Goal: Task Accomplishment & Management: Complete application form

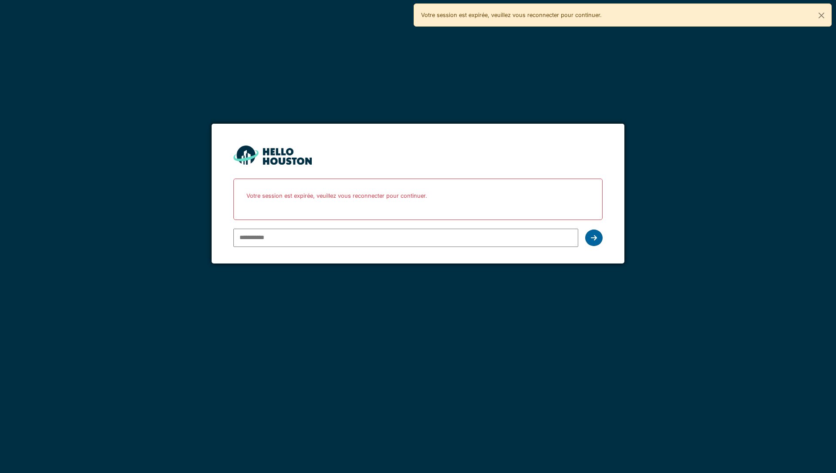
type input "**********"
click at [589, 237] on div at bounding box center [593, 237] width 17 height 17
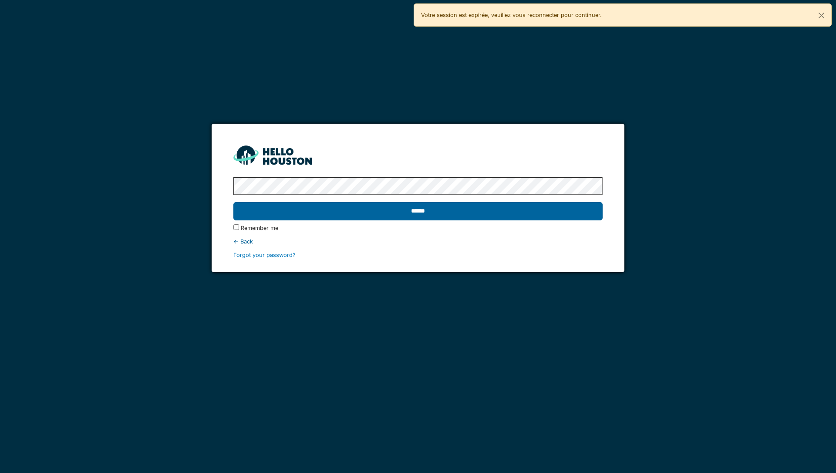
click at [566, 216] on input "******" at bounding box center [417, 211] width 369 height 18
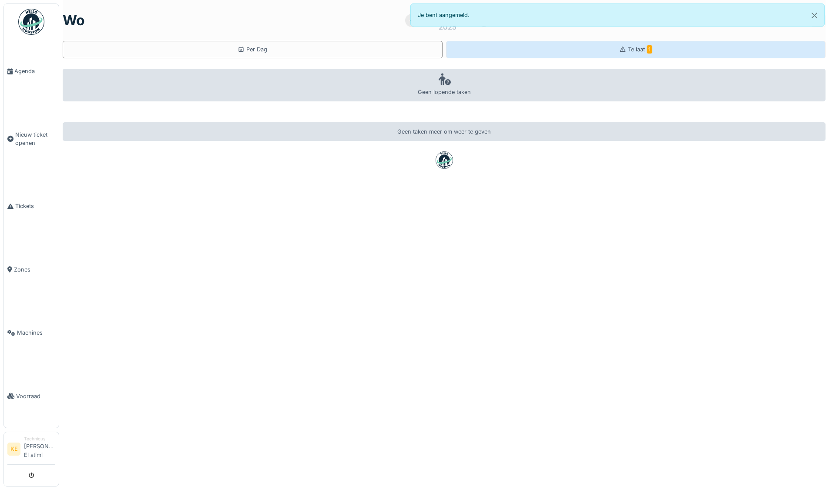
click at [628, 48] on span "Te laat 1" at bounding box center [640, 49] width 24 height 7
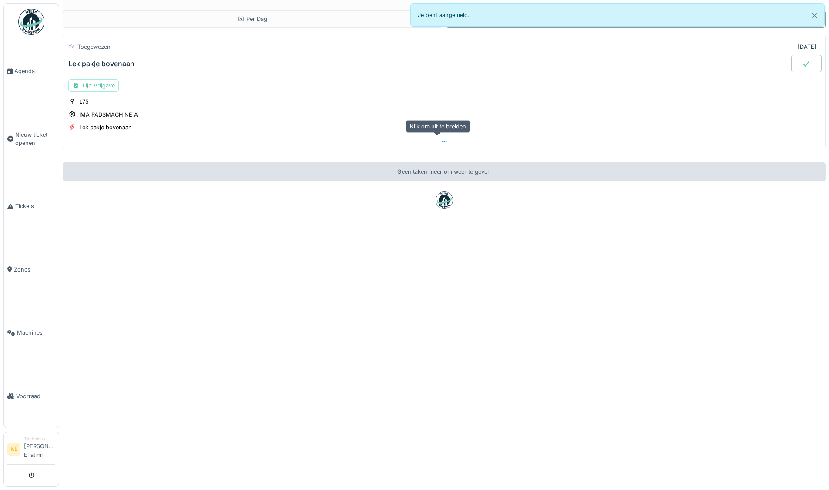
click at [435, 144] on div at bounding box center [444, 141] width 762 height 13
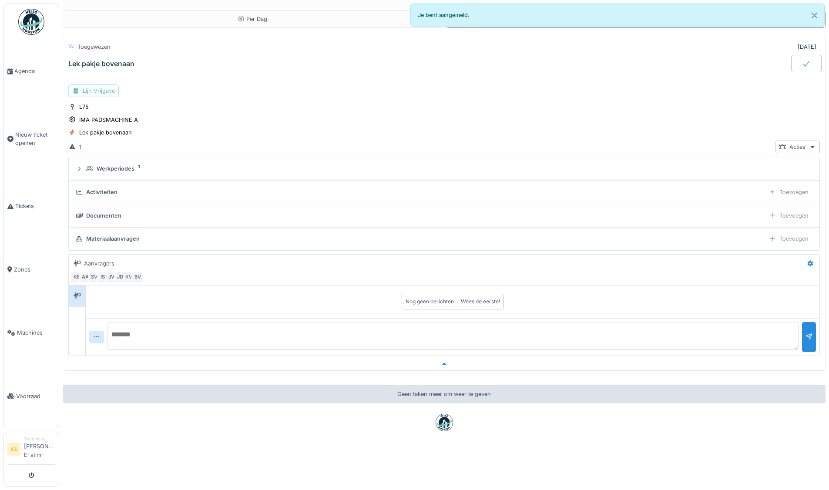
scroll to position [7, 0]
click at [108, 84] on div "Lijn Vrijgave" at bounding box center [93, 90] width 51 height 13
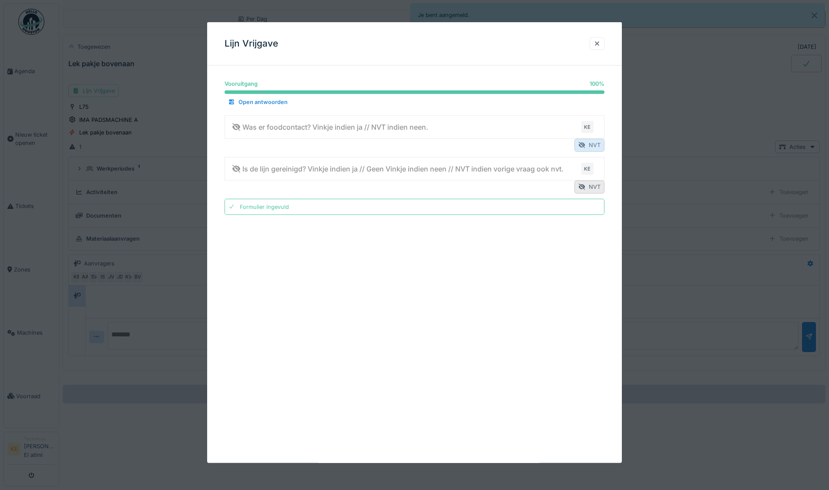
click at [594, 141] on div "NVT" at bounding box center [590, 145] width 30 height 13
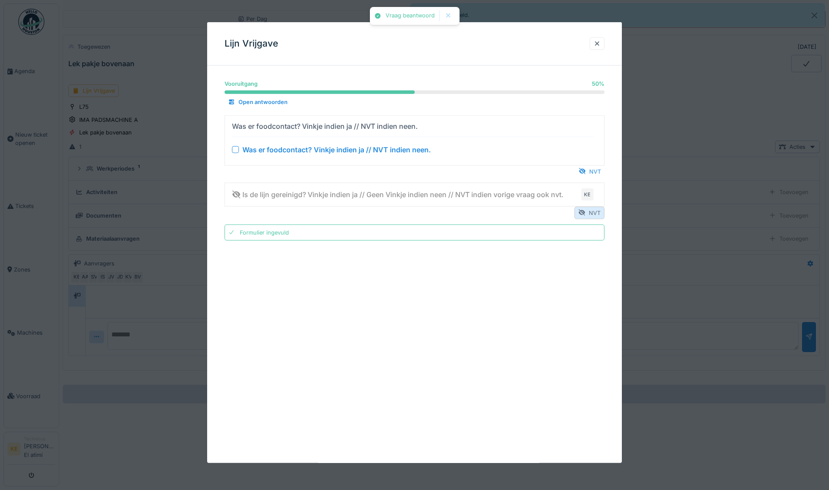
click at [593, 212] on div "NVT" at bounding box center [590, 212] width 30 height 13
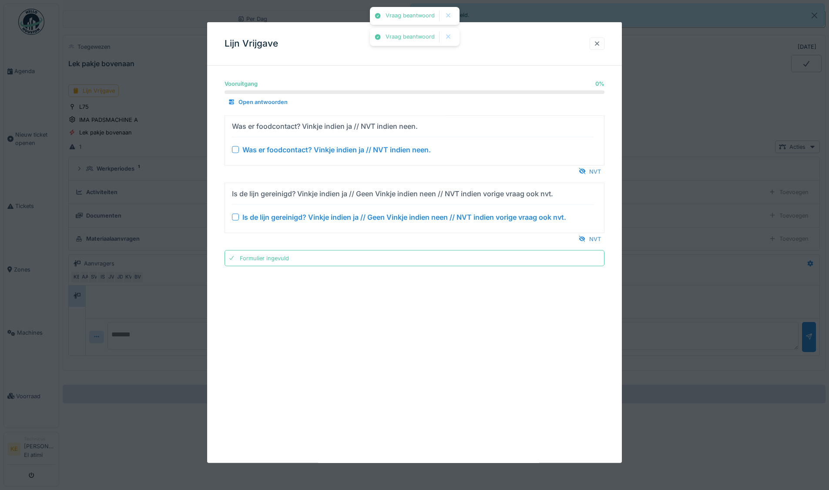
click at [599, 41] on div at bounding box center [597, 44] width 7 height 8
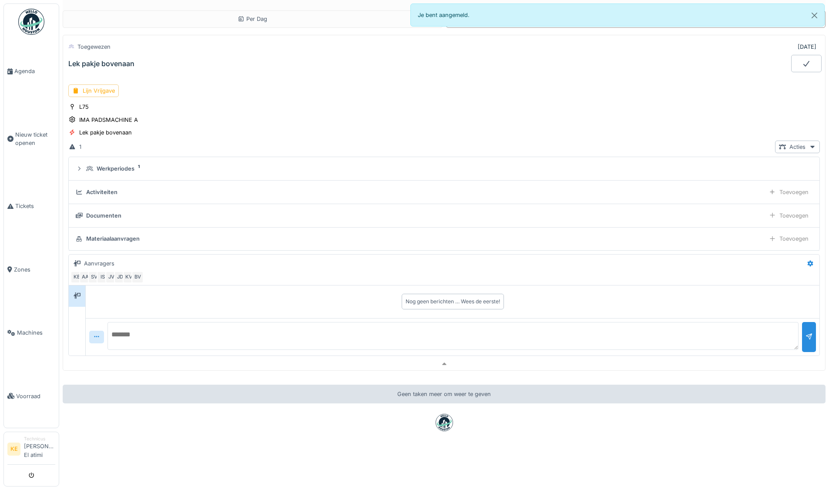
click at [791, 55] on div at bounding box center [806, 63] width 30 height 17
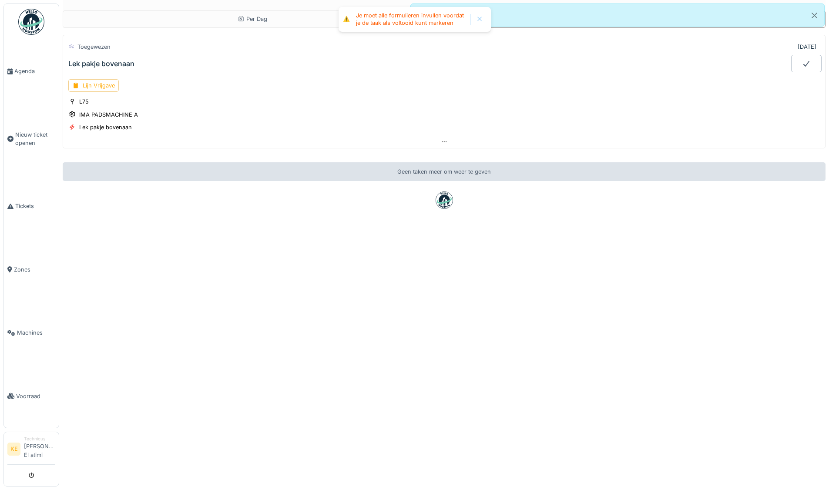
click at [802, 60] on icon at bounding box center [806, 63] width 9 height 7
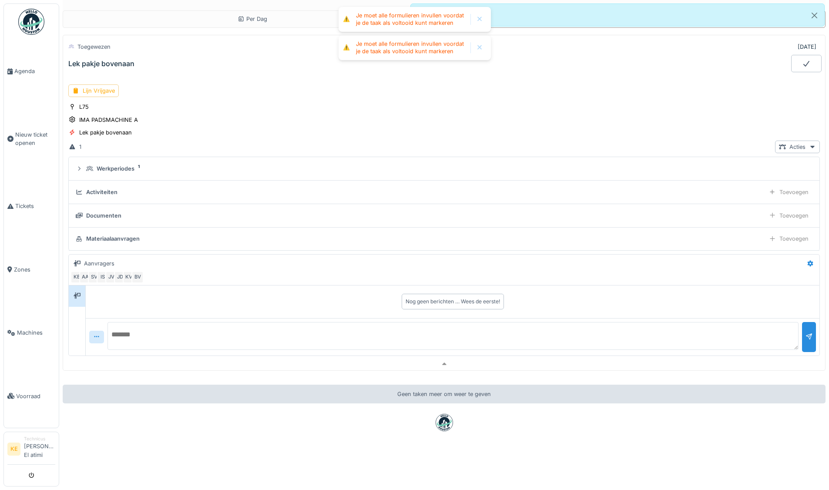
scroll to position [0, 0]
click at [100, 91] on div "Lijn Vrijgave" at bounding box center [93, 90] width 51 height 13
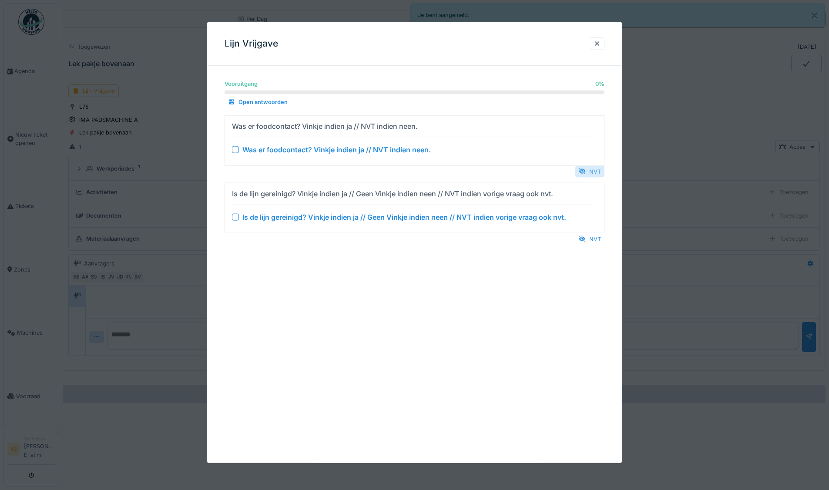
click at [602, 170] on div "NVT" at bounding box center [590, 171] width 29 height 12
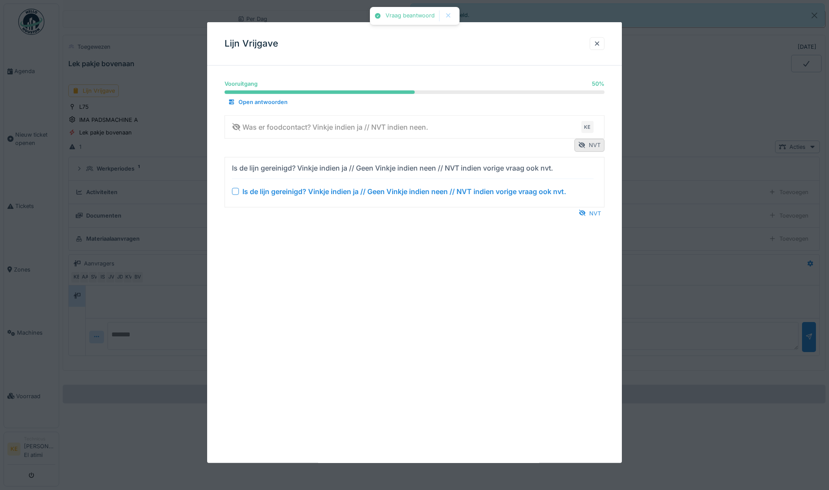
click at [598, 204] on details "Is de lijn gereinigd? Vinkje indien ja // Geen Vinkje indien neen // NVT indien…" at bounding box center [415, 182] width 380 height 51
click at [596, 215] on div "NVT" at bounding box center [590, 213] width 29 height 12
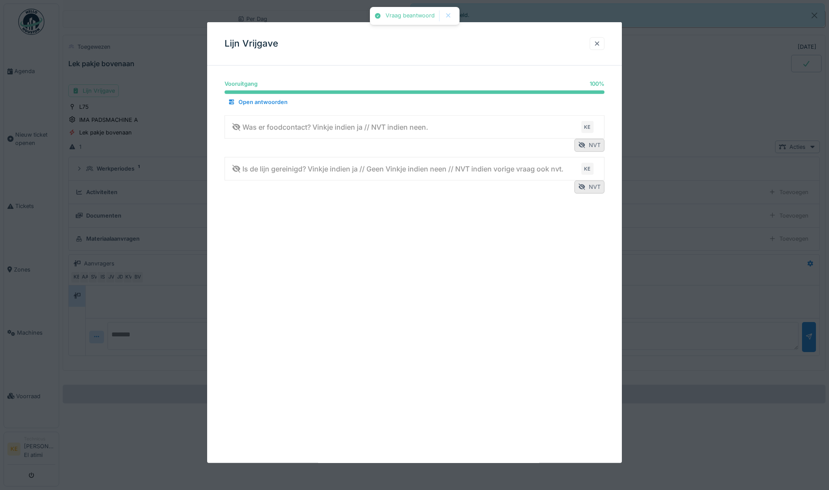
click at [605, 45] on div at bounding box center [597, 43] width 15 height 13
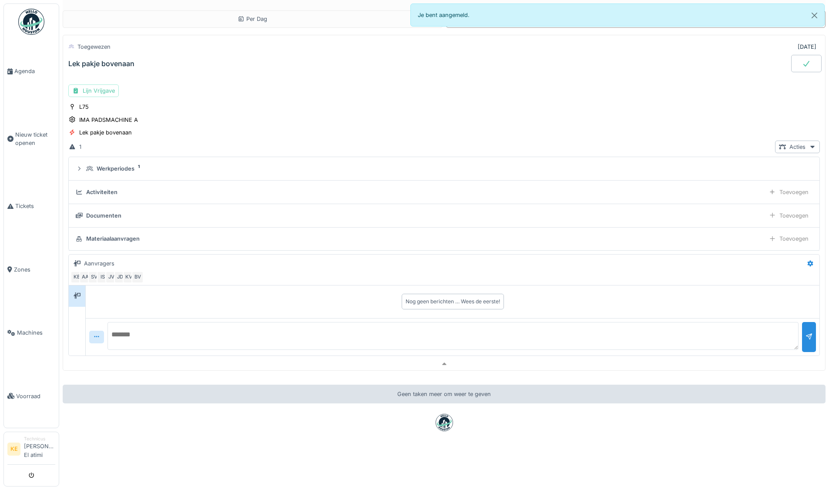
click at [791, 61] on div at bounding box center [806, 63] width 30 height 17
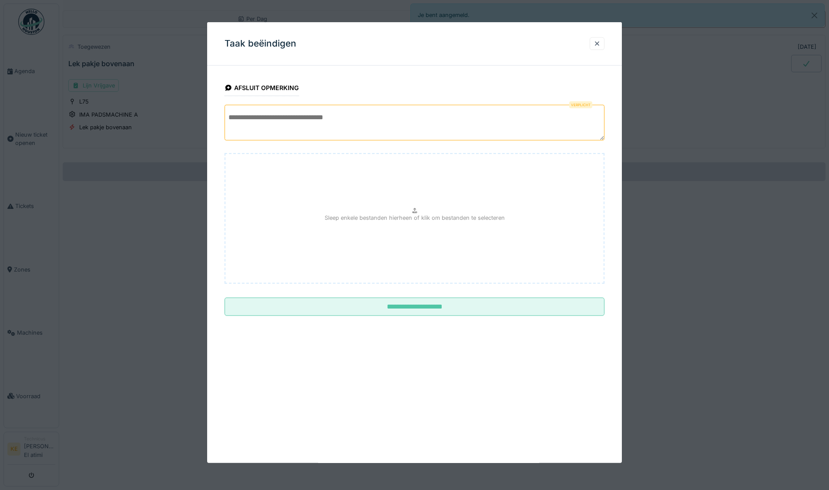
click at [436, 115] on textarea at bounding box center [415, 123] width 380 height 36
type textarea "*"
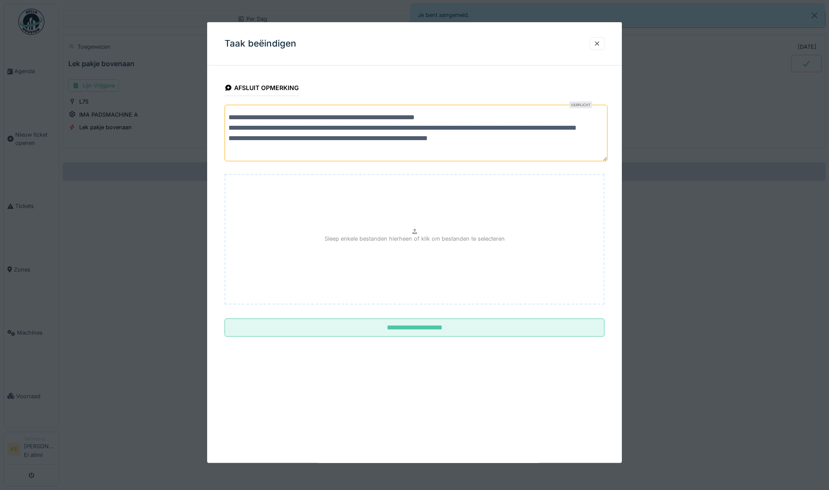
scroll to position [3, 0]
click at [502, 147] on textarea "**********" at bounding box center [416, 133] width 383 height 57
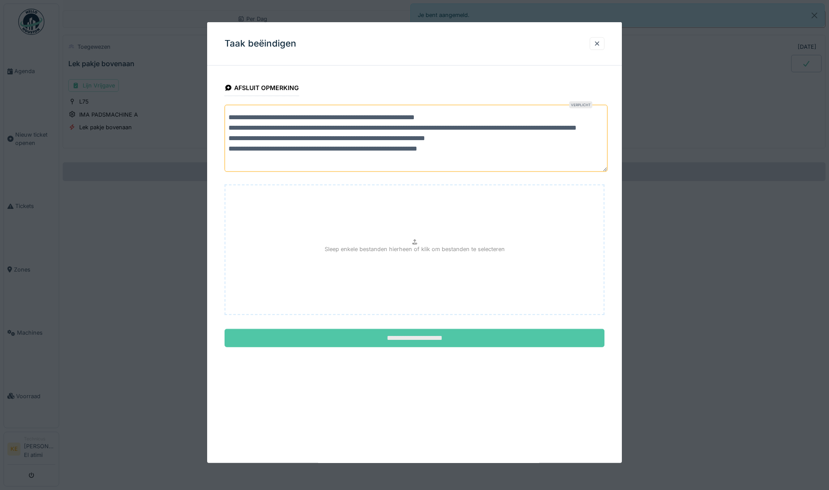
type textarea "**********"
click at [446, 341] on input "**********" at bounding box center [415, 338] width 380 height 18
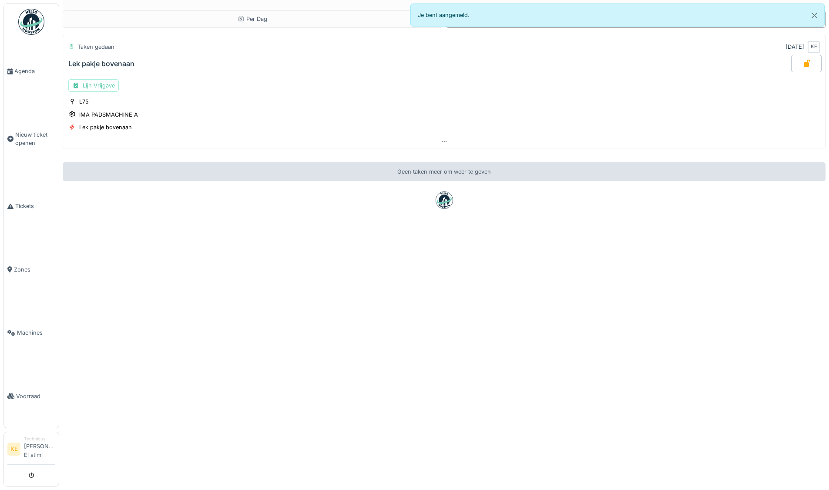
click at [33, 13] on img at bounding box center [31, 22] width 26 height 26
